Goal: Task Accomplishment & Management: Use online tool/utility

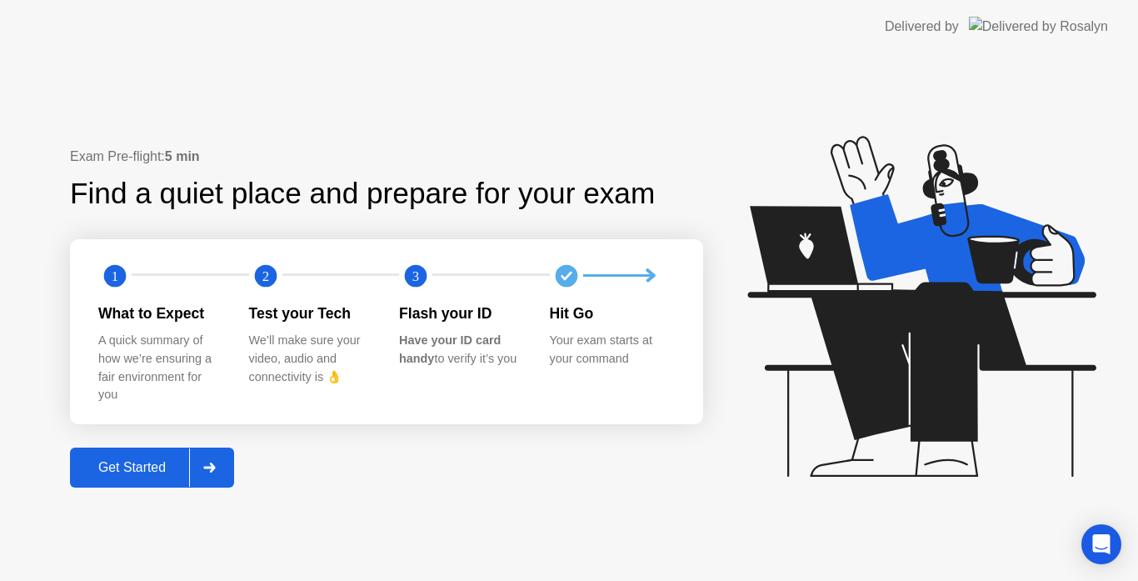
click at [187, 460] on div "Get Started" at bounding box center [132, 467] width 114 height 15
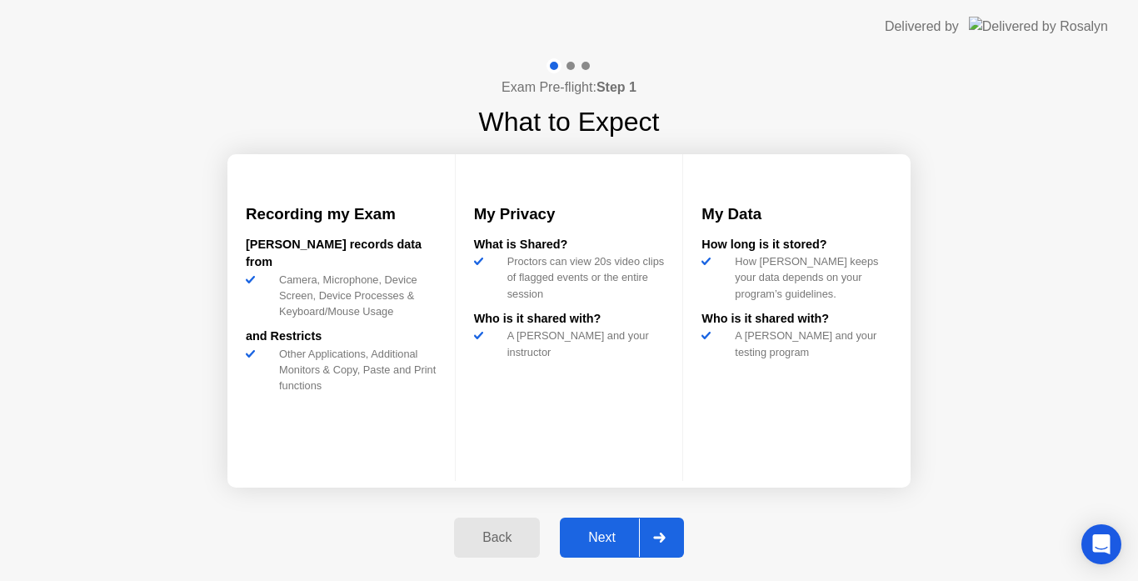
click at [584, 541] on div "Next" at bounding box center [602, 537] width 74 height 15
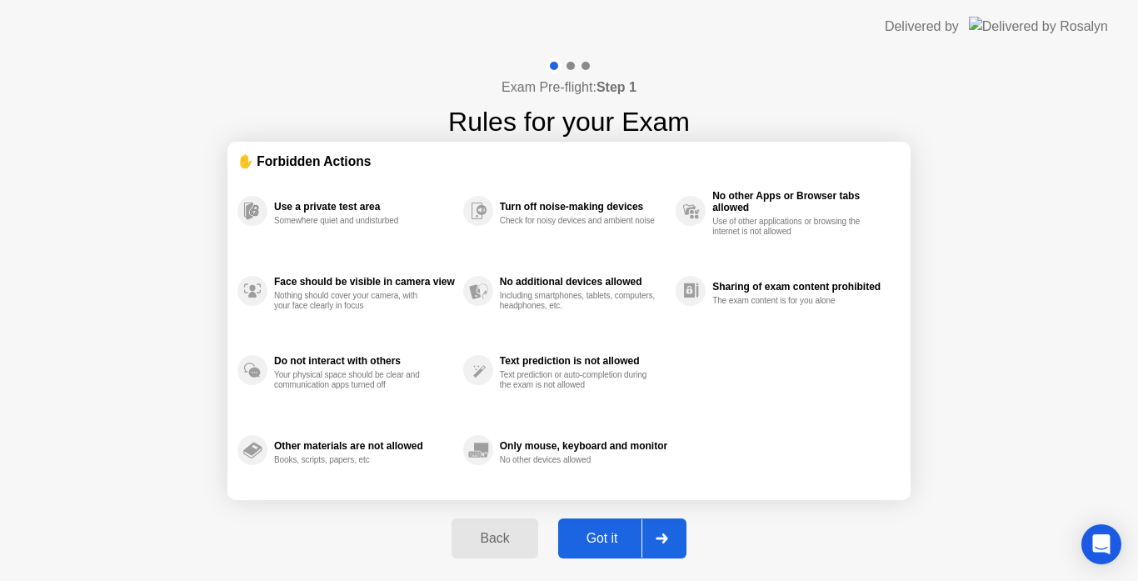
click at [584, 541] on div "Got it" at bounding box center [602, 538] width 78 height 15
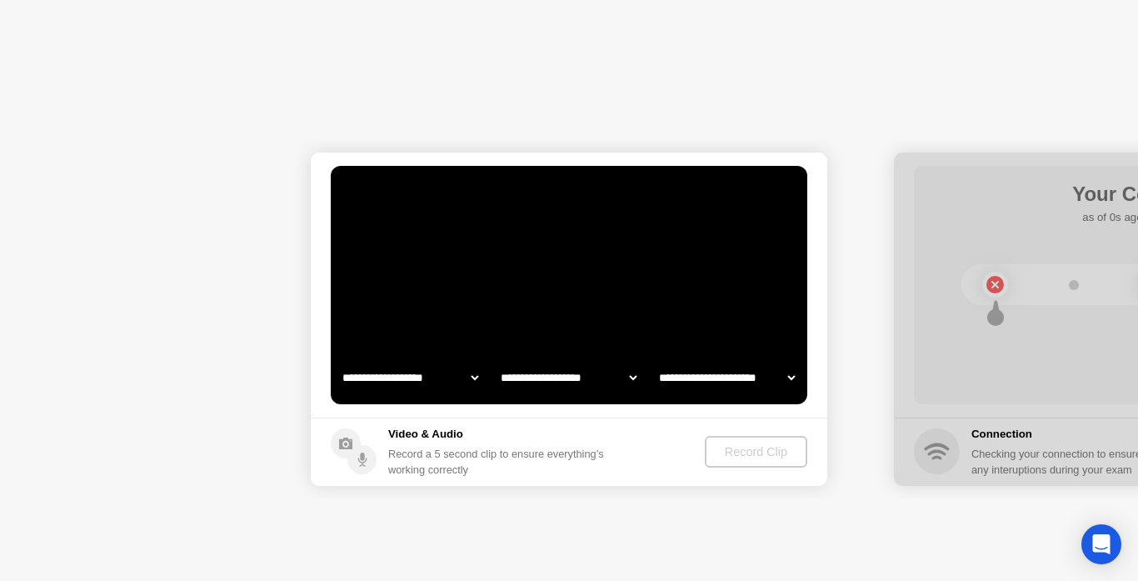
select select "**********"
select select "*******"
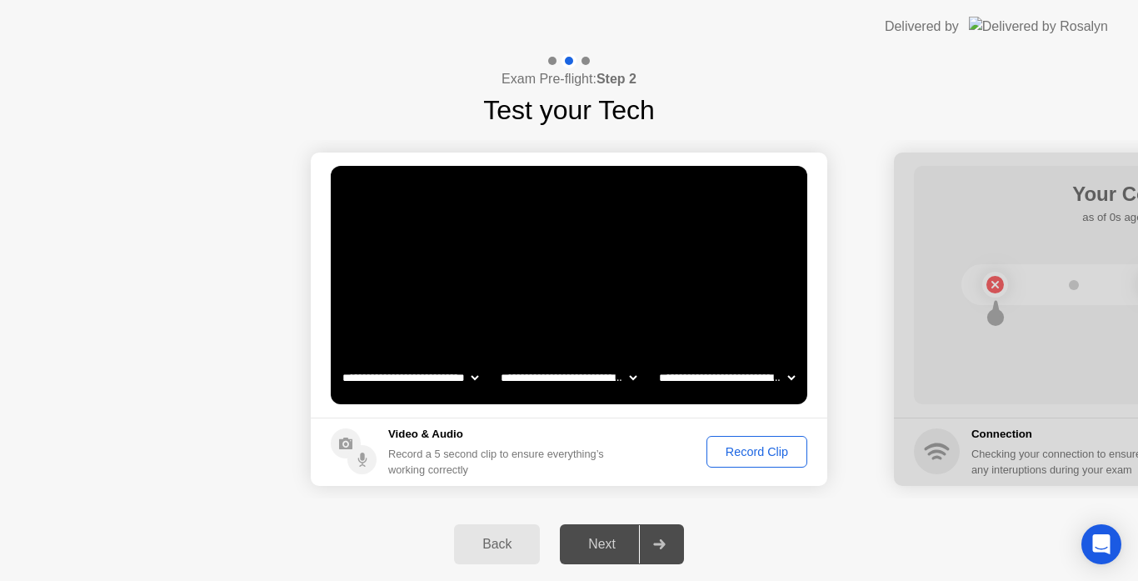
click at [726, 445] on div "Record Clip" at bounding box center [756, 451] width 89 height 13
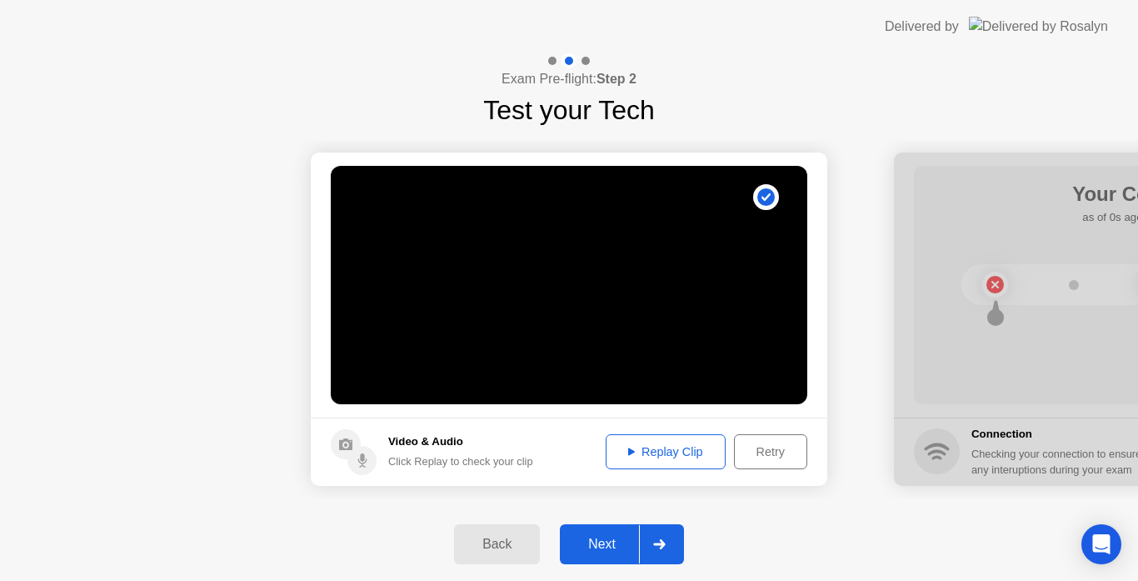
click at [619, 544] on div "Next" at bounding box center [602, 544] width 74 height 15
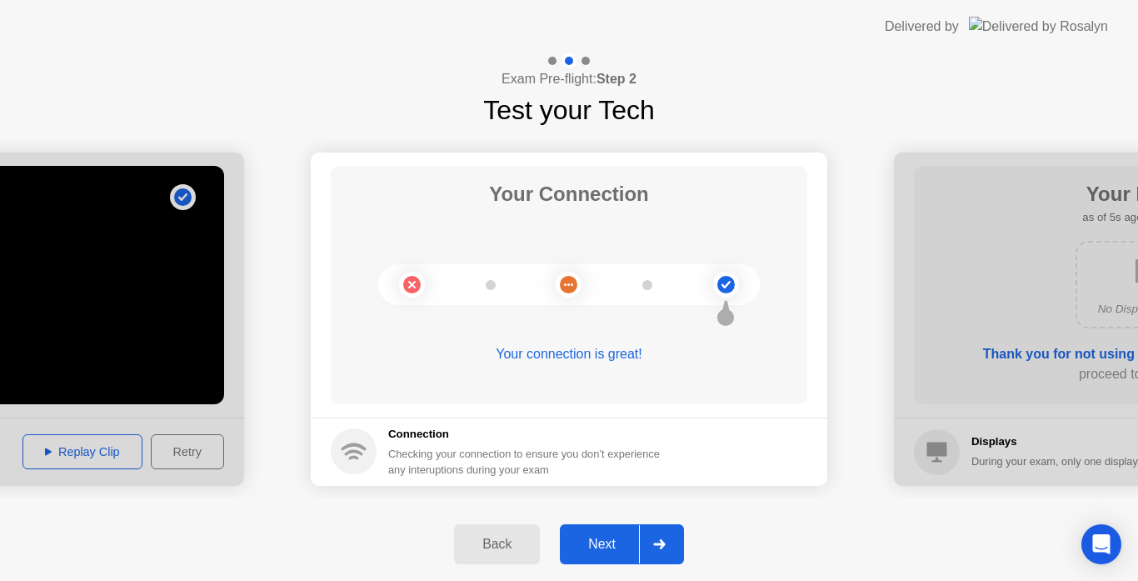
click at [619, 544] on div "Next" at bounding box center [602, 544] width 74 height 15
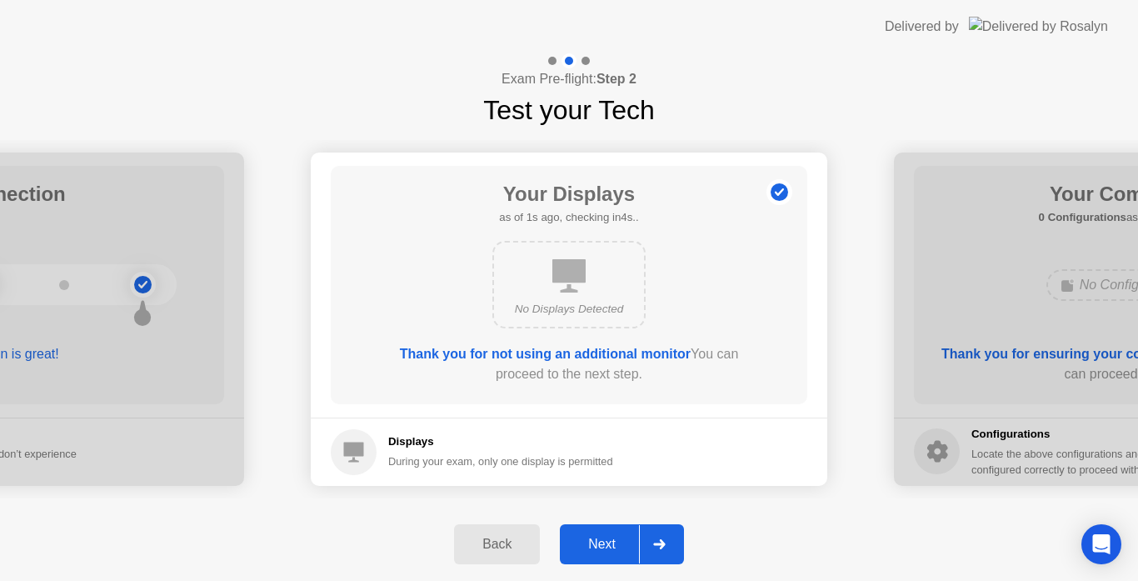
click at [619, 544] on div "Next" at bounding box center [602, 544] width 74 height 15
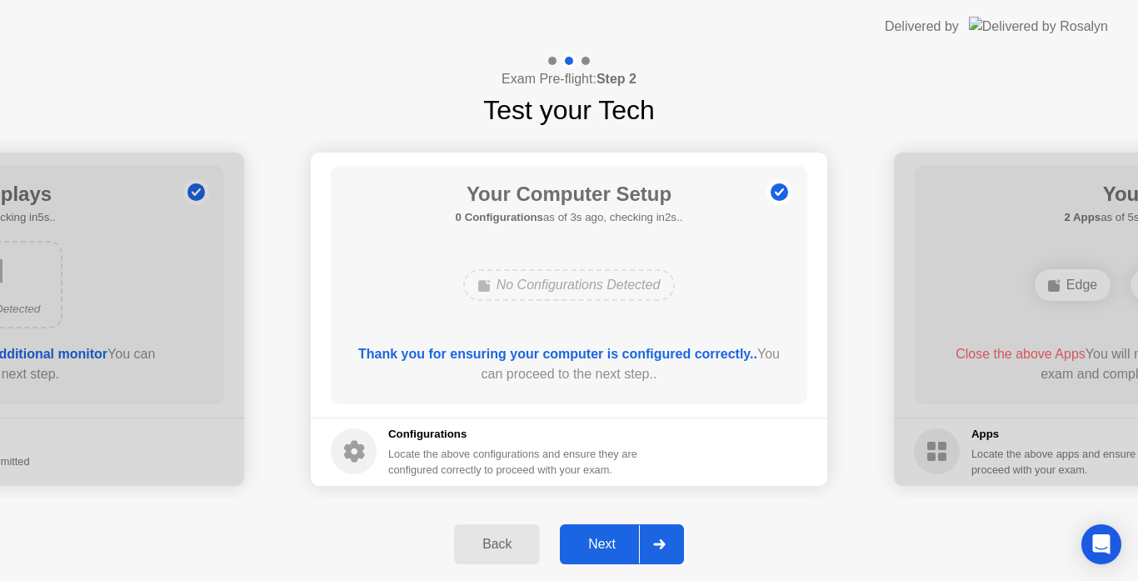
click at [619, 544] on div "Next" at bounding box center [602, 544] width 74 height 15
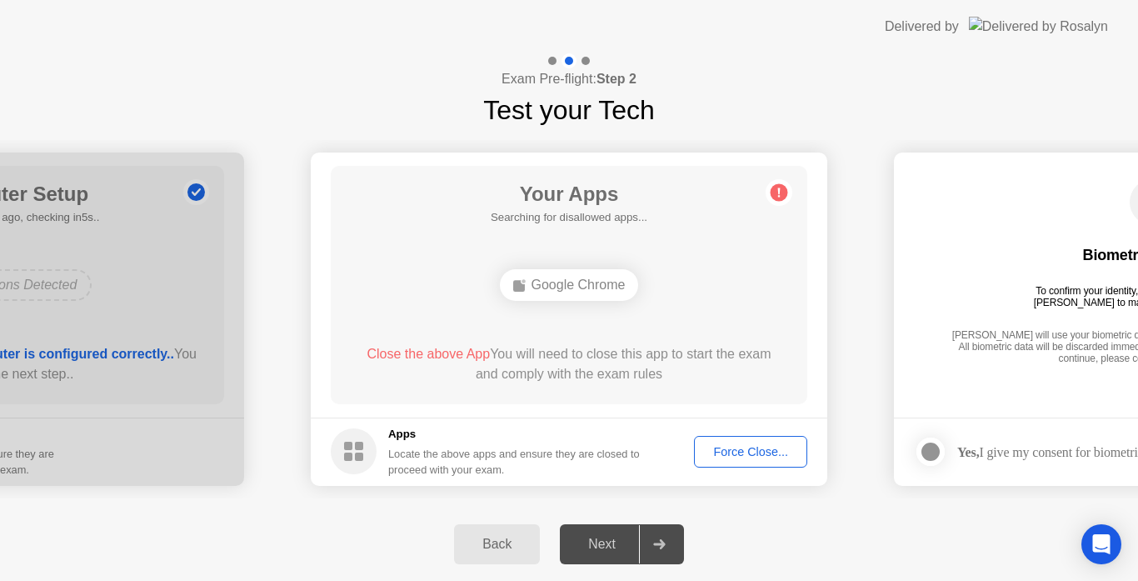
click at [778, 441] on button "Force Close..." at bounding box center [750, 452] width 113 height 32
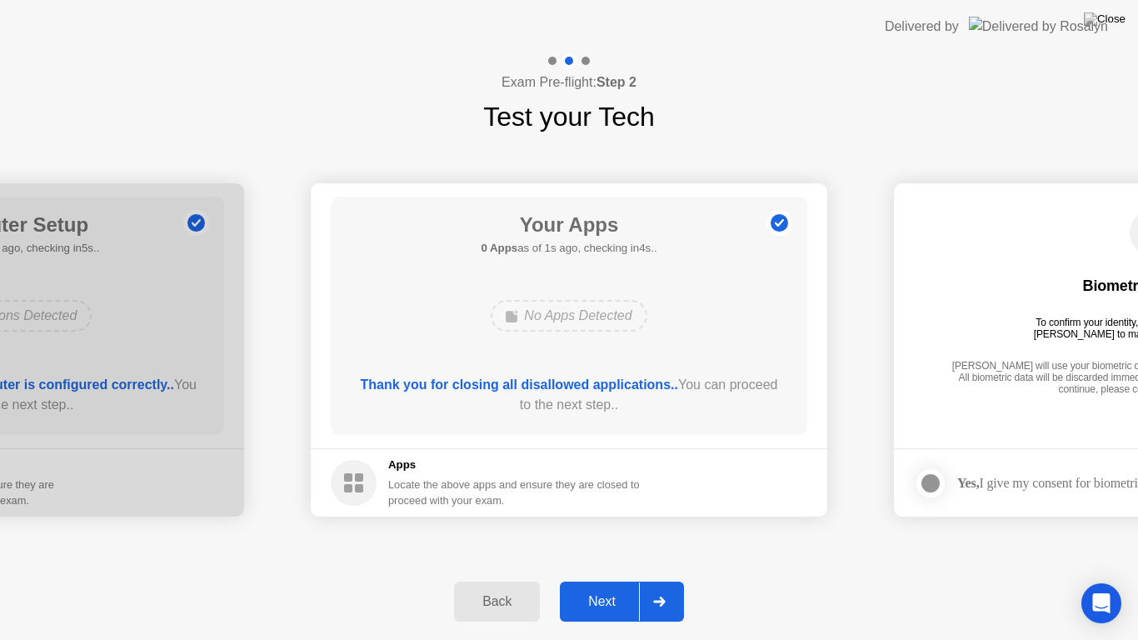
click at [618, 580] on div "Next" at bounding box center [602, 601] width 74 height 15
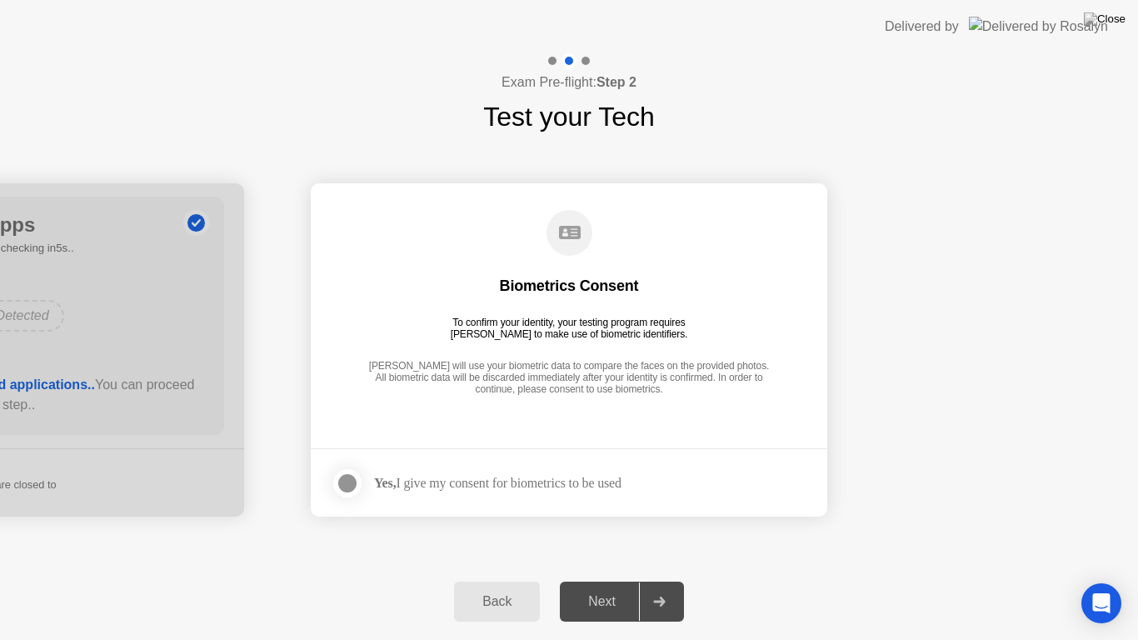
click at [436, 486] on div "Yes, I give my consent for biometrics to be used" at bounding box center [497, 483] width 247 height 16
click at [340, 478] on div at bounding box center [347, 483] width 20 height 20
click at [616, 580] on div "Next" at bounding box center [602, 601] width 74 height 15
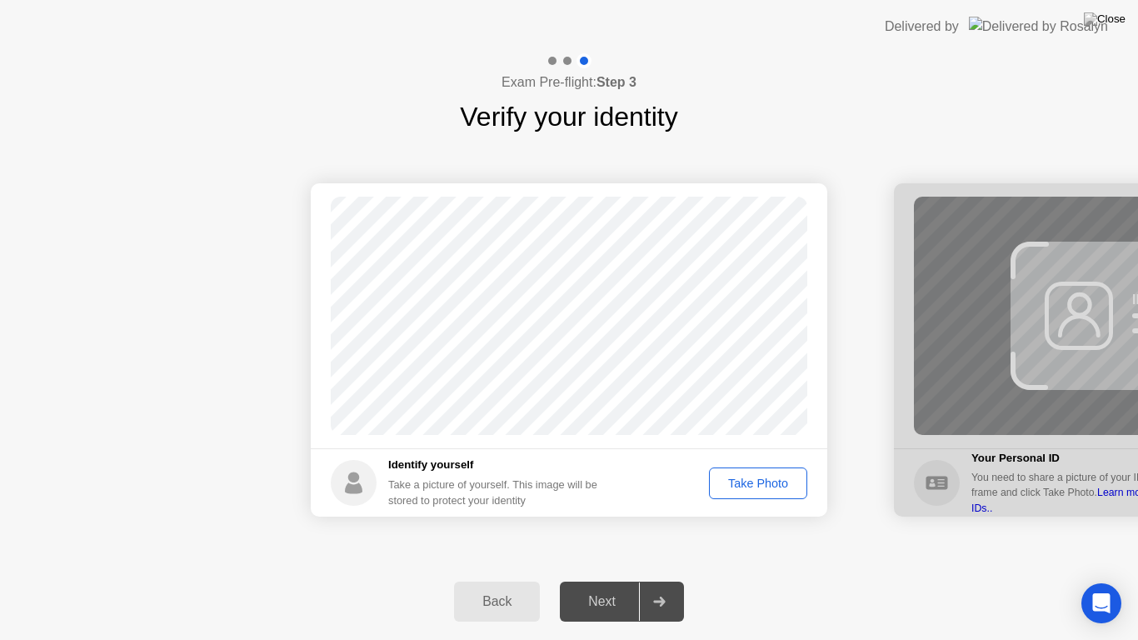
click at [741, 477] on div "Take Photo" at bounding box center [758, 483] width 87 height 13
click at [615, 580] on div "Next" at bounding box center [602, 601] width 74 height 15
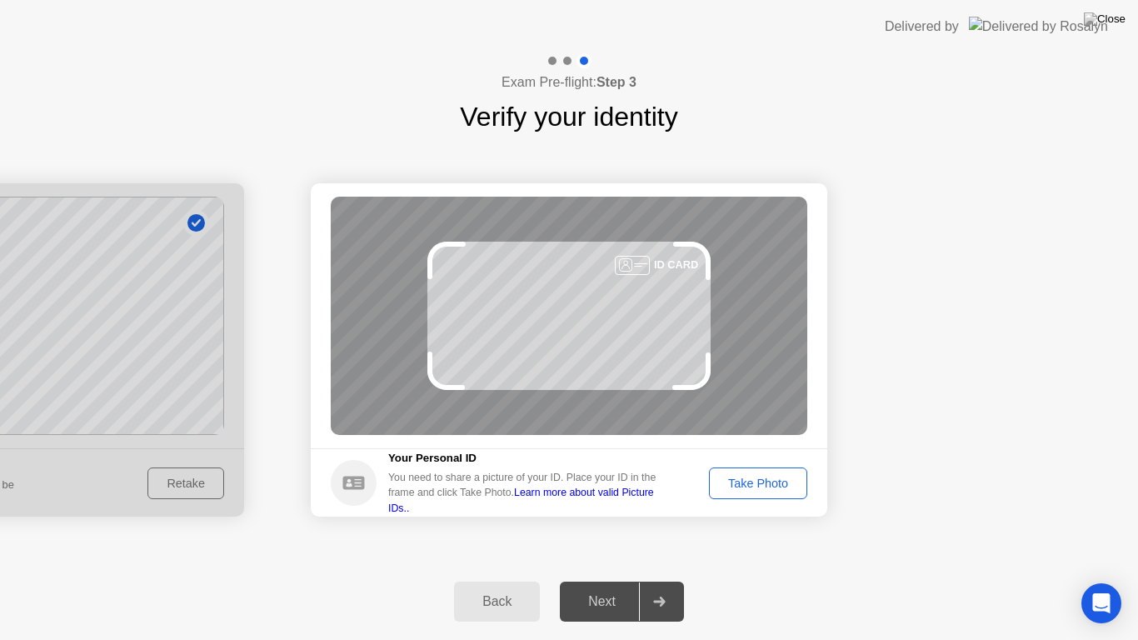
click at [756, 477] on div "Take Photo" at bounding box center [758, 483] width 87 height 13
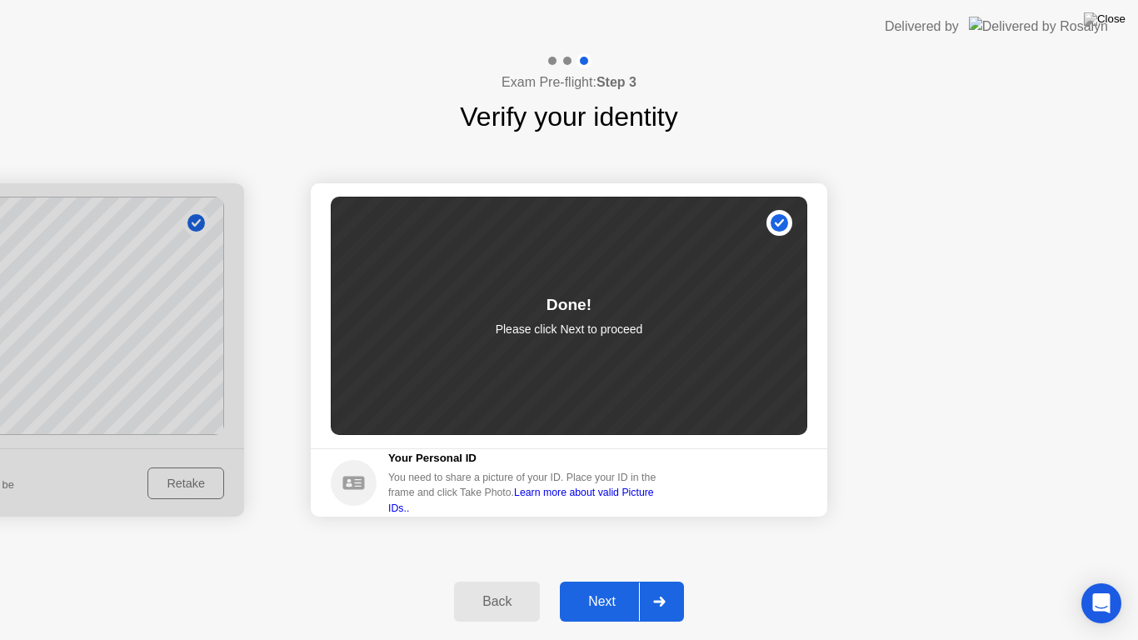
click at [618, 580] on div "Next" at bounding box center [602, 601] width 74 height 15
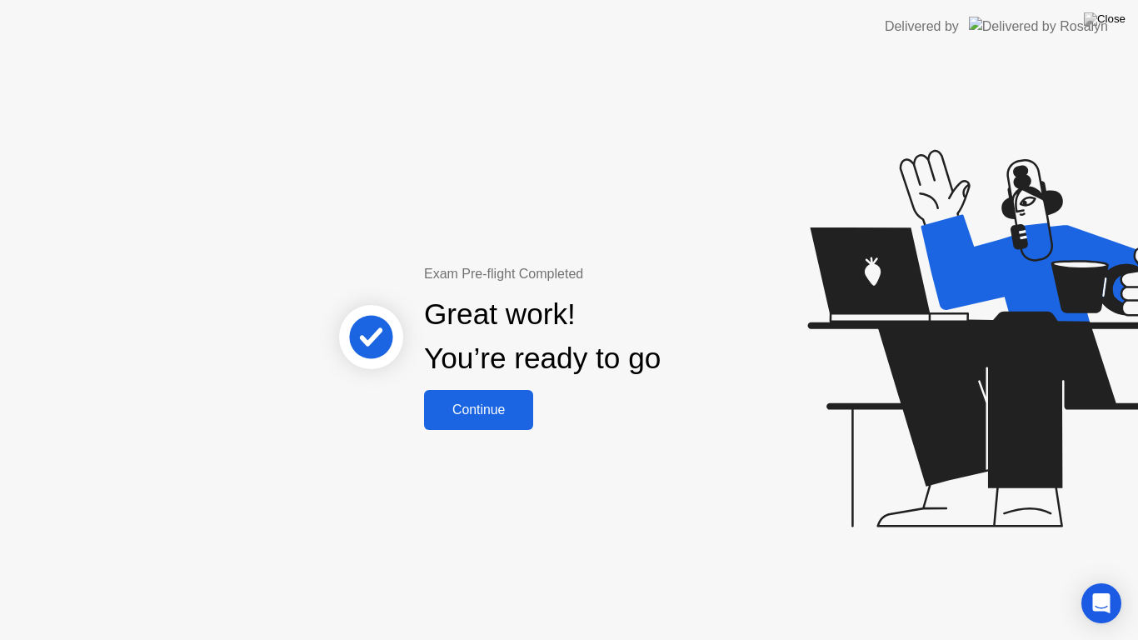
click at [505, 412] on div "Continue" at bounding box center [478, 409] width 99 height 15
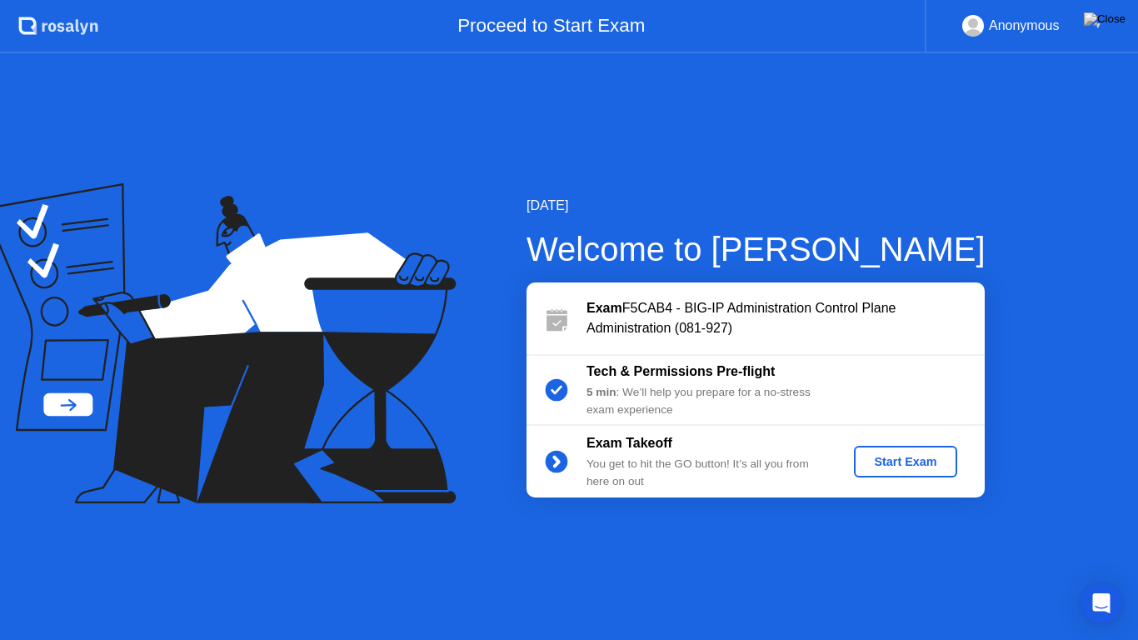
click at [866, 462] on div "Start Exam" at bounding box center [905, 461] width 89 height 13
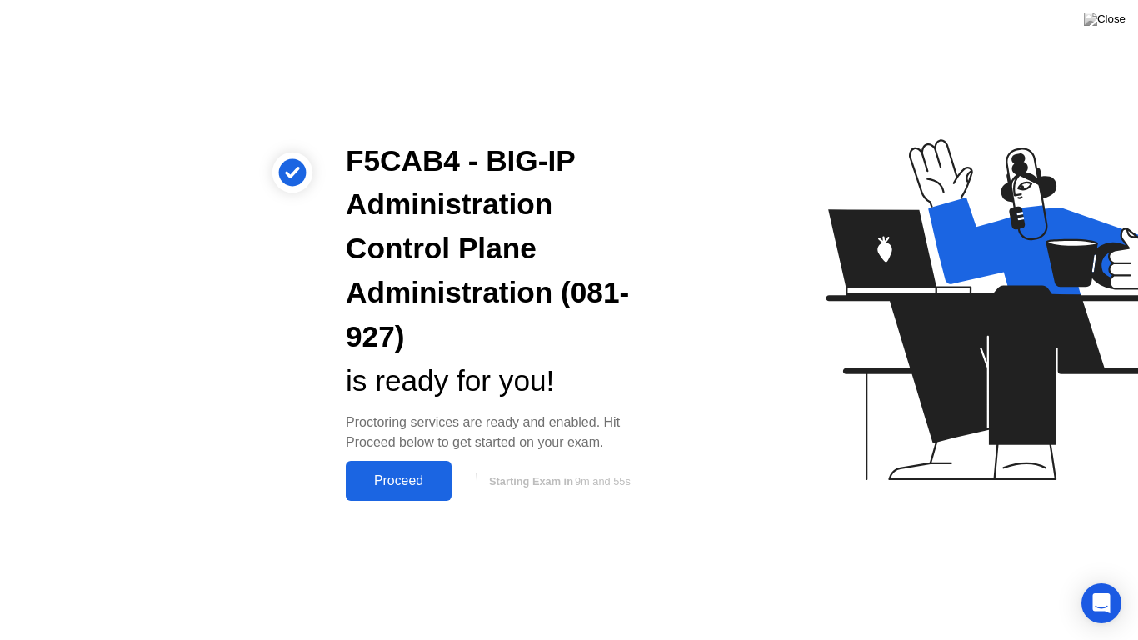
click at [427, 475] on div "Proceed" at bounding box center [399, 480] width 96 height 15
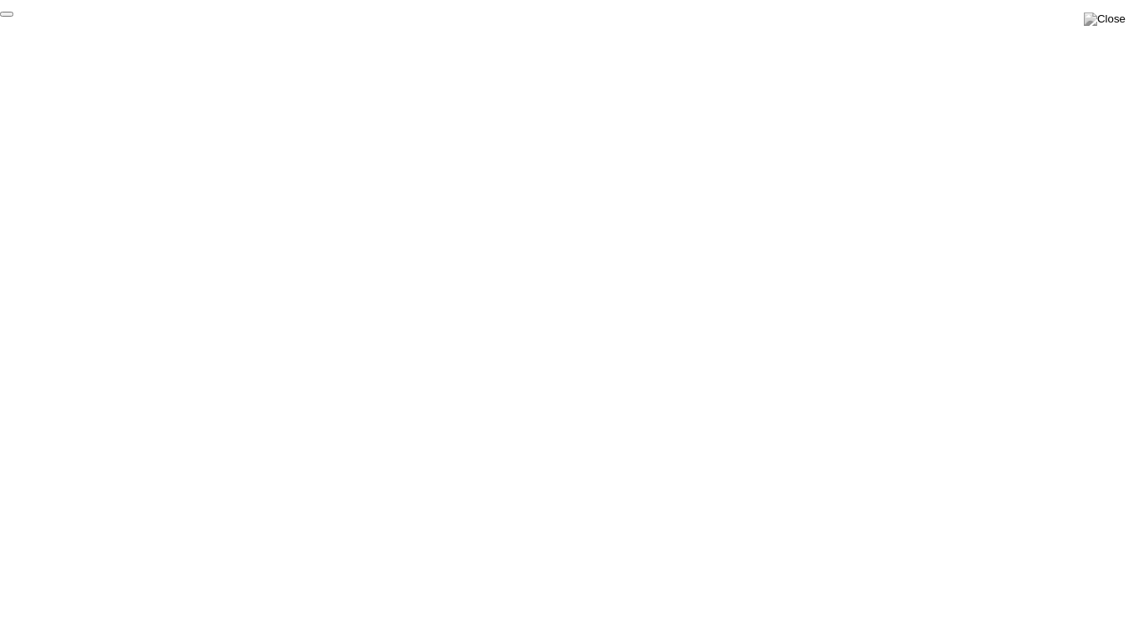
click div "End Proctoring Session"
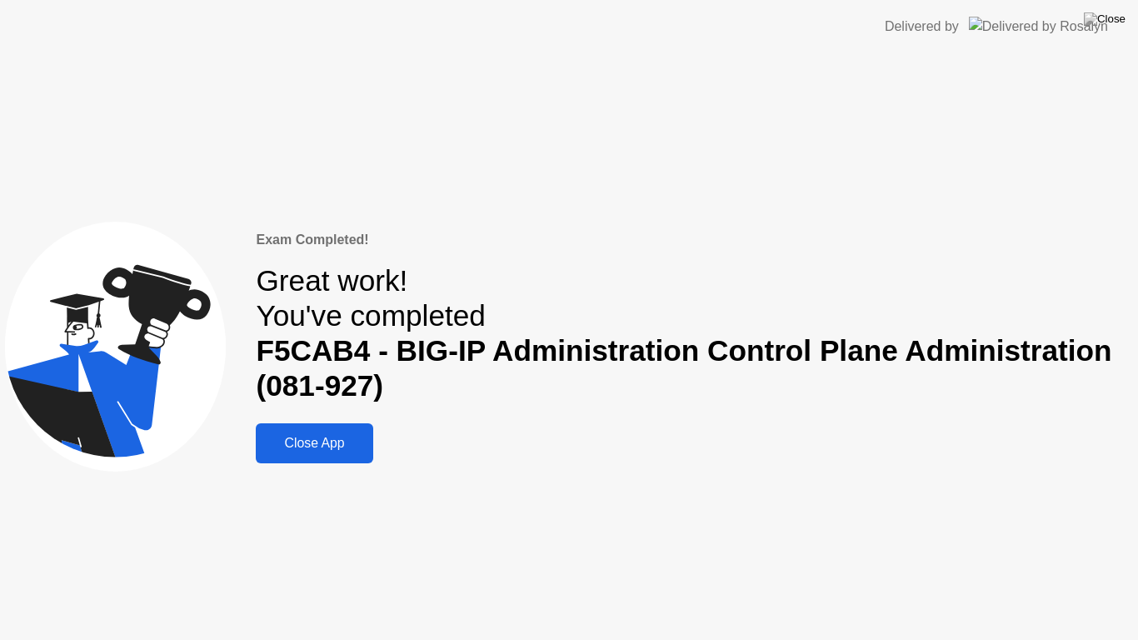
click at [337, 437] on div "Close App" at bounding box center [314, 443] width 107 height 15
